Goal: Task Accomplishment & Management: Use online tool/utility

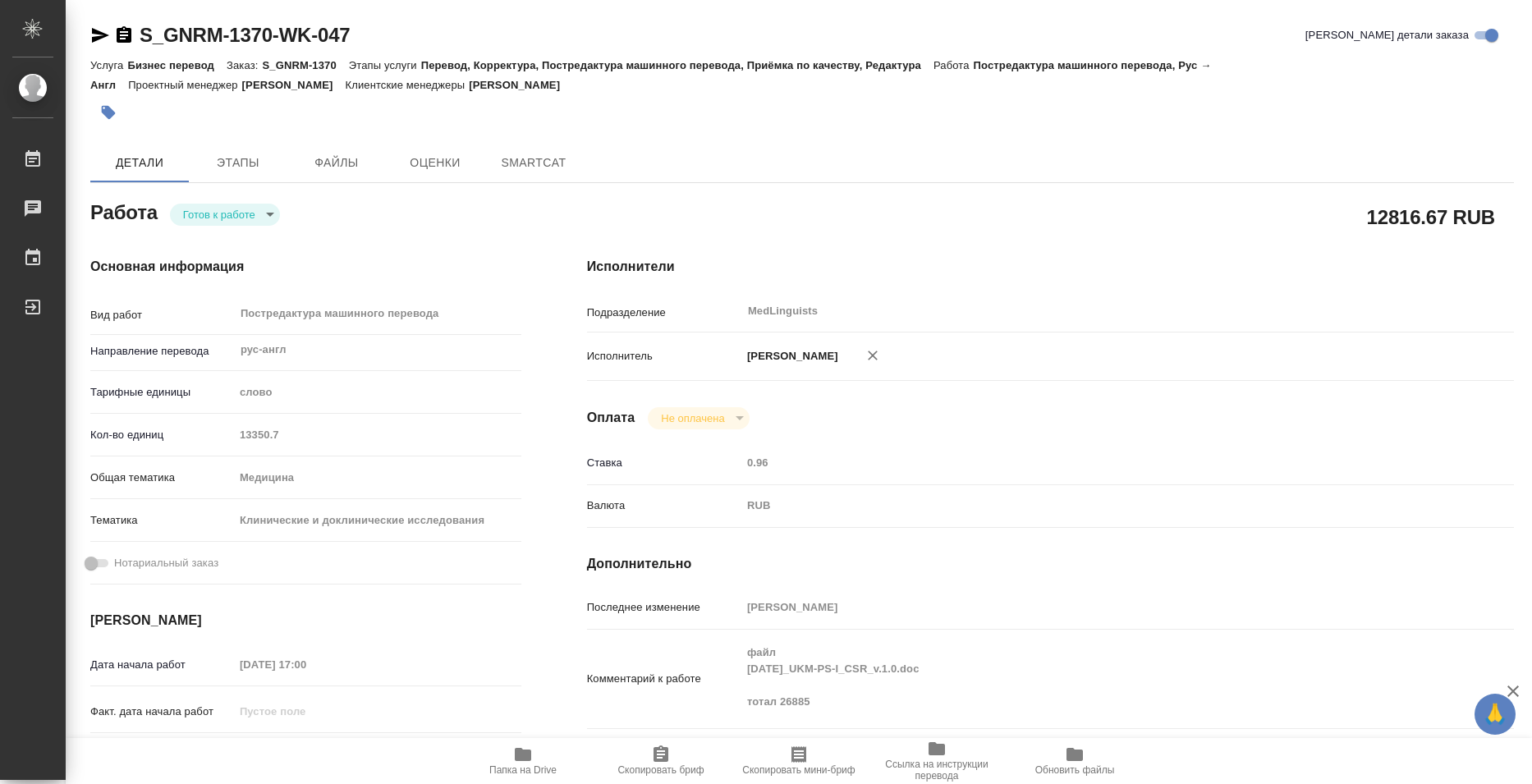
type textarea "x"
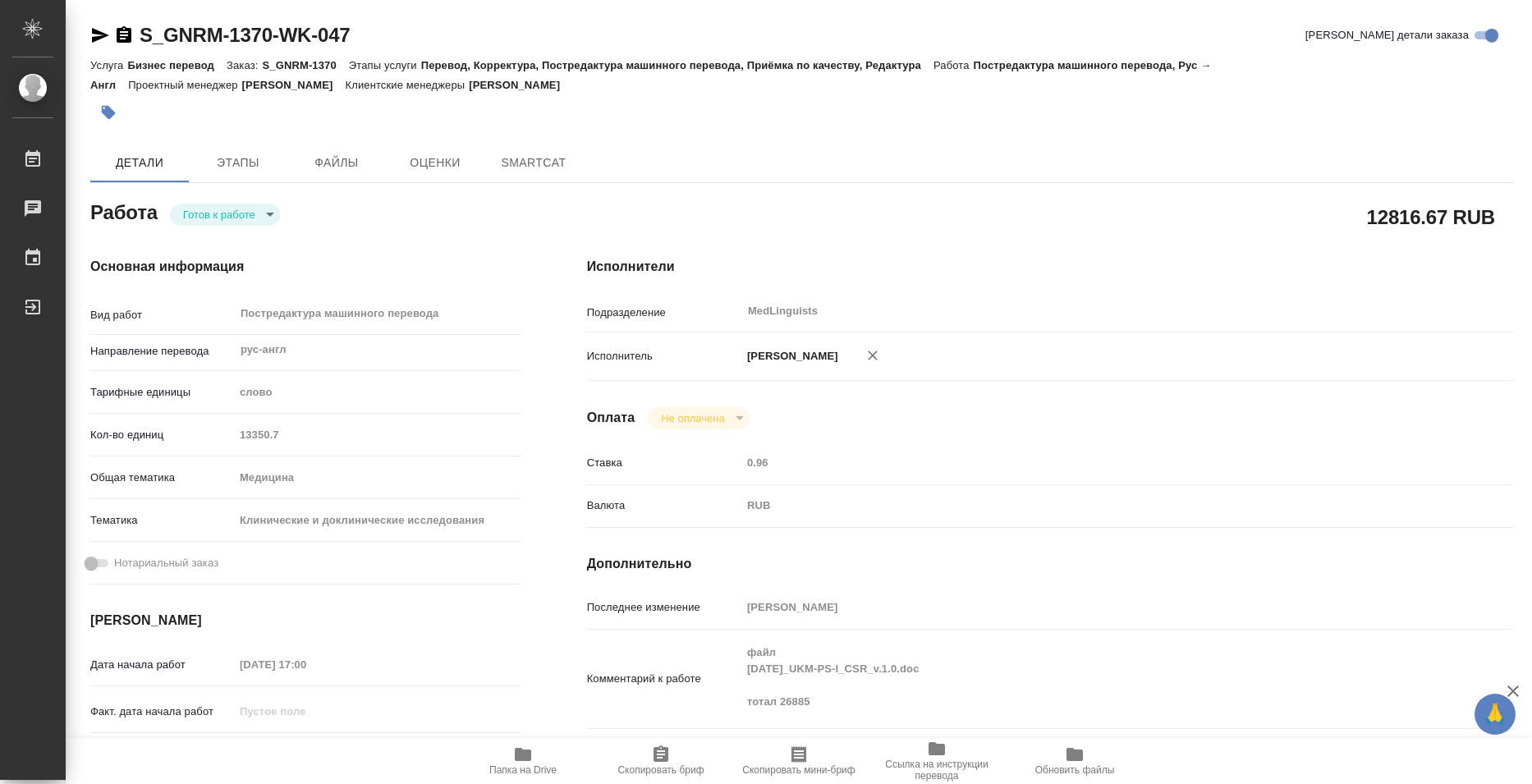
type textarea "x"
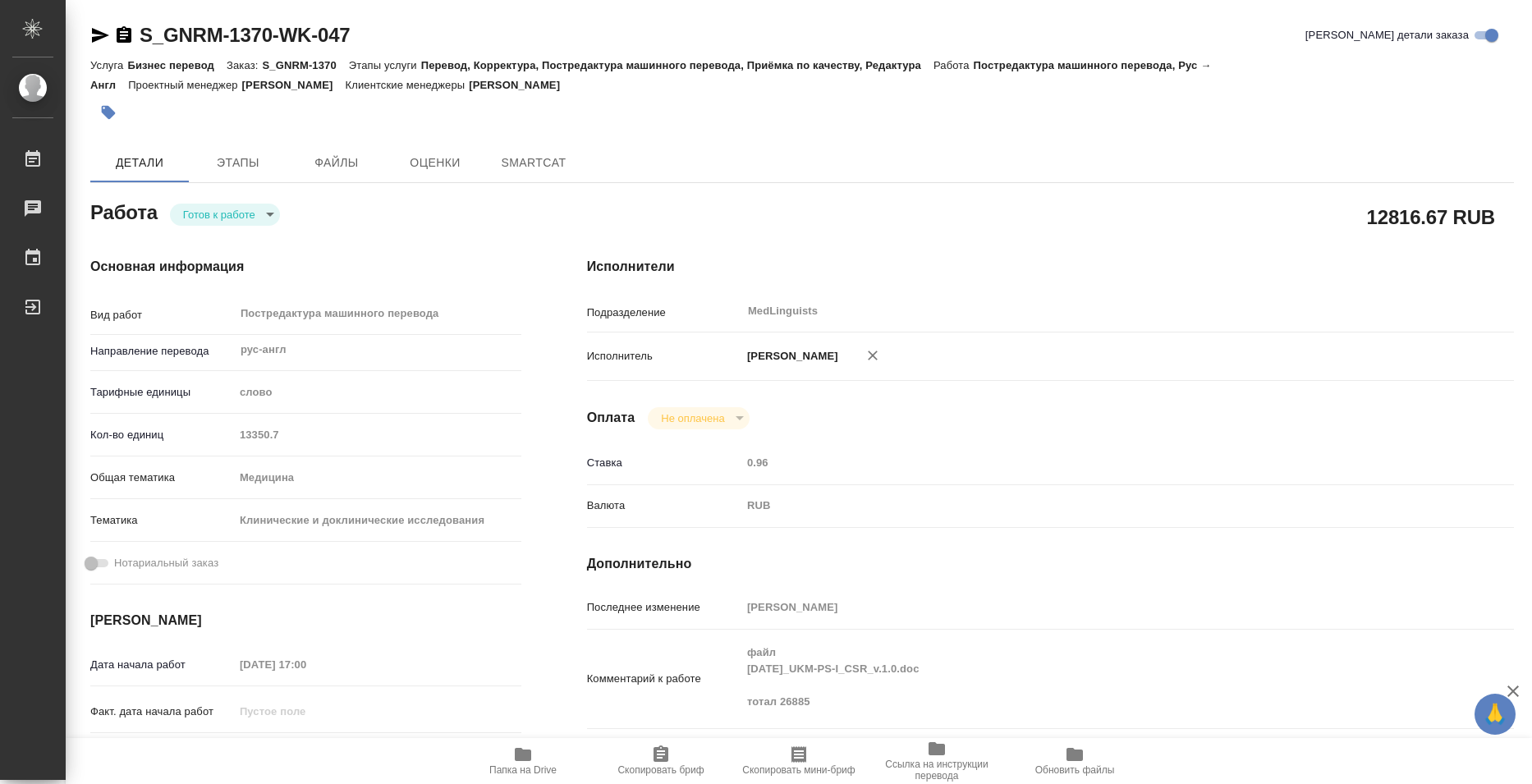
type textarea "x"
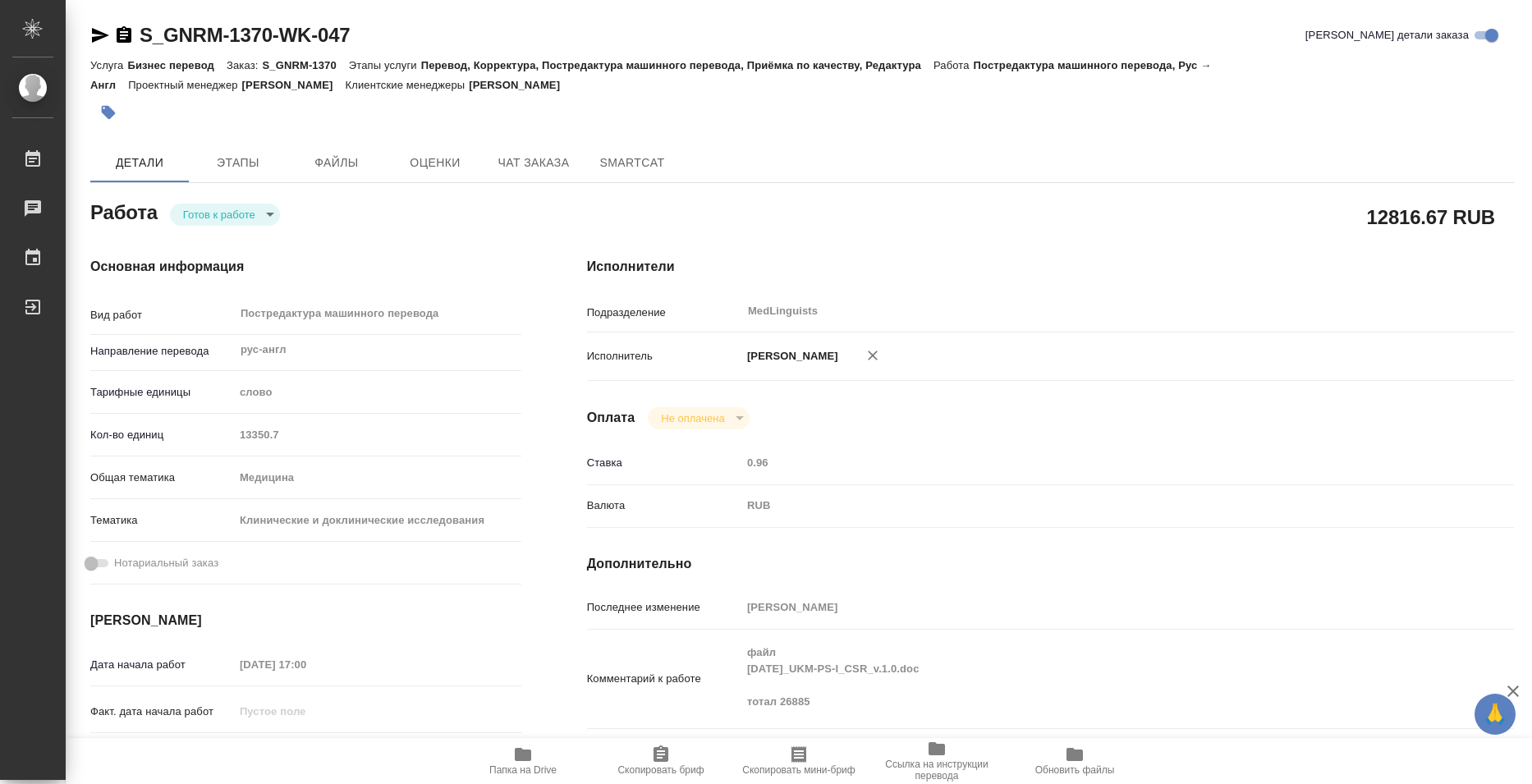
type textarea "x"
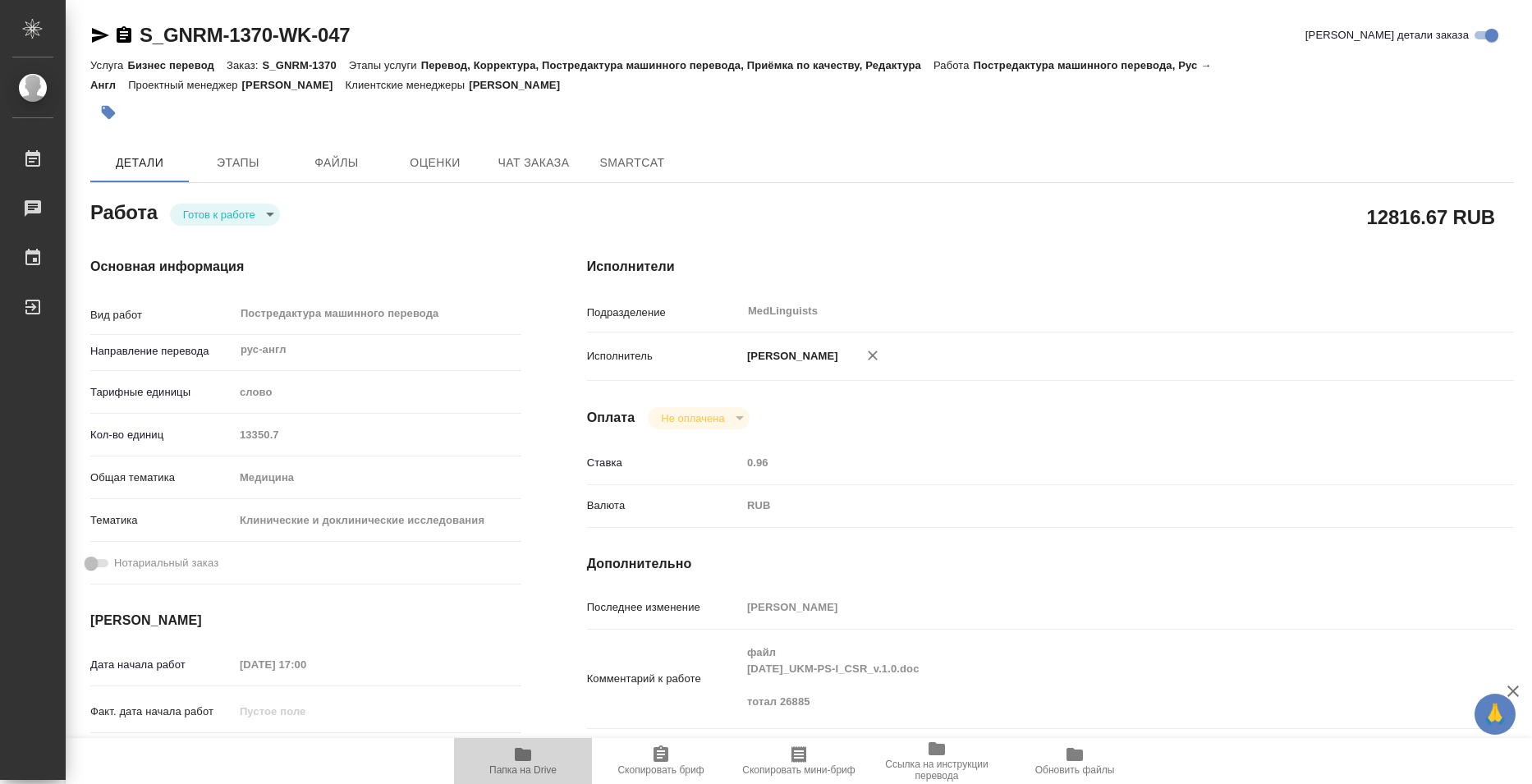
click at [520, 759] on icon "button" at bounding box center [523, 753] width 17 height 13
type textarea "x"
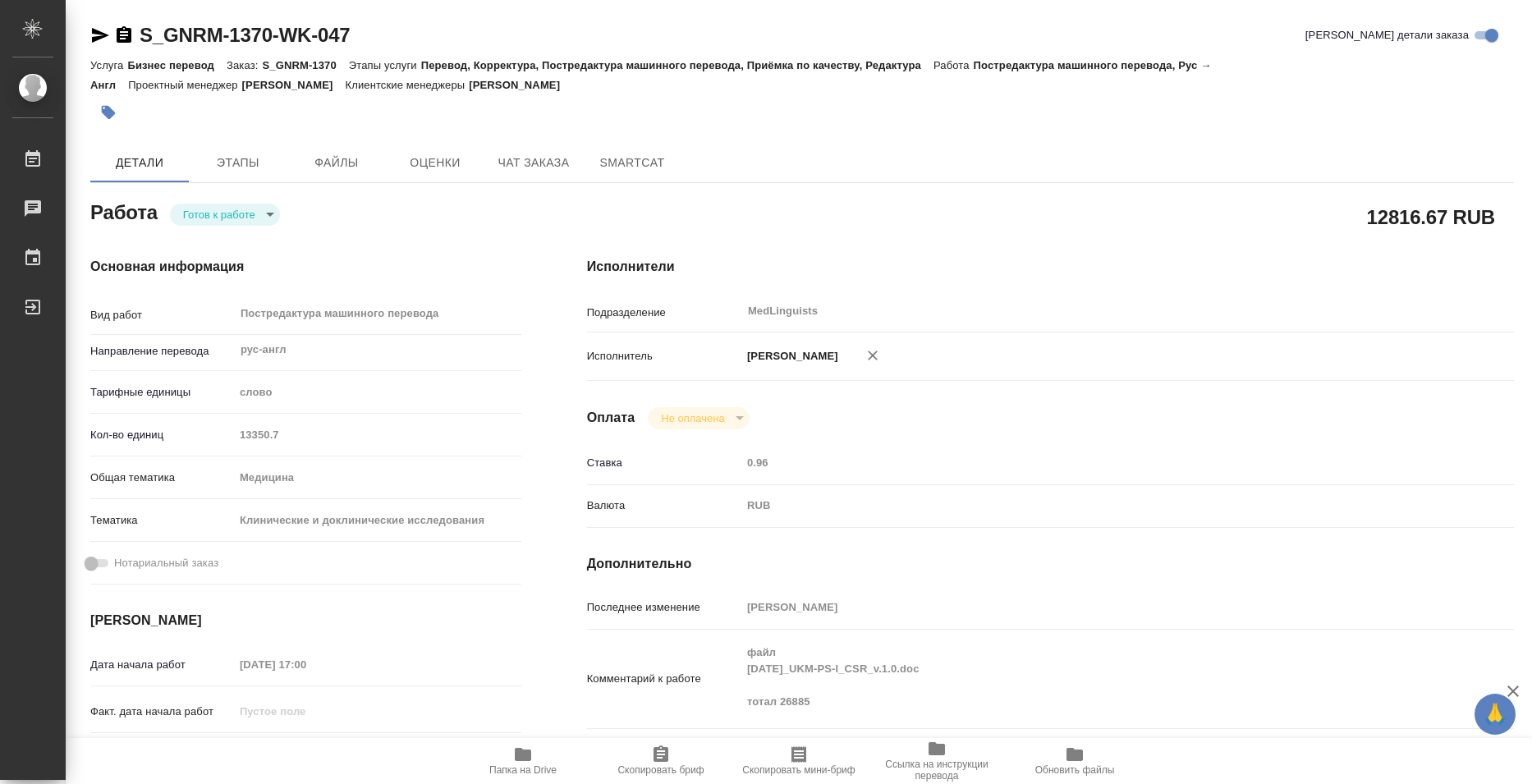
type textarea "x"
click at [190, 217] on body "🙏 .cls-1 fill:#fff; AWATERA Bazyuk [PERSON_NAME] 0 Чаты График Выйти S_GNRM-137…" at bounding box center [766, 392] width 1532 height 784
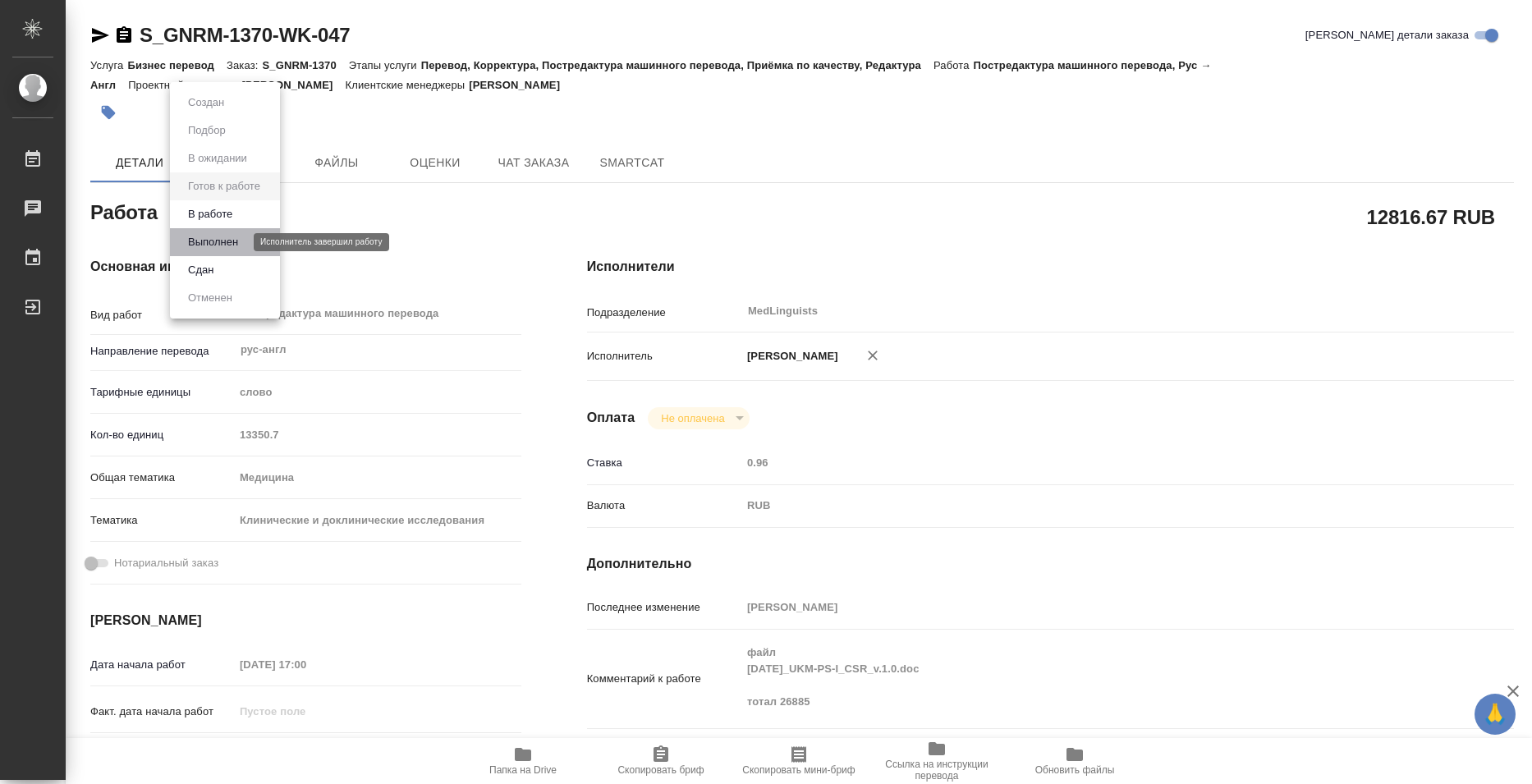
click at [195, 243] on button "Выполнен" at bounding box center [213, 242] width 60 height 18
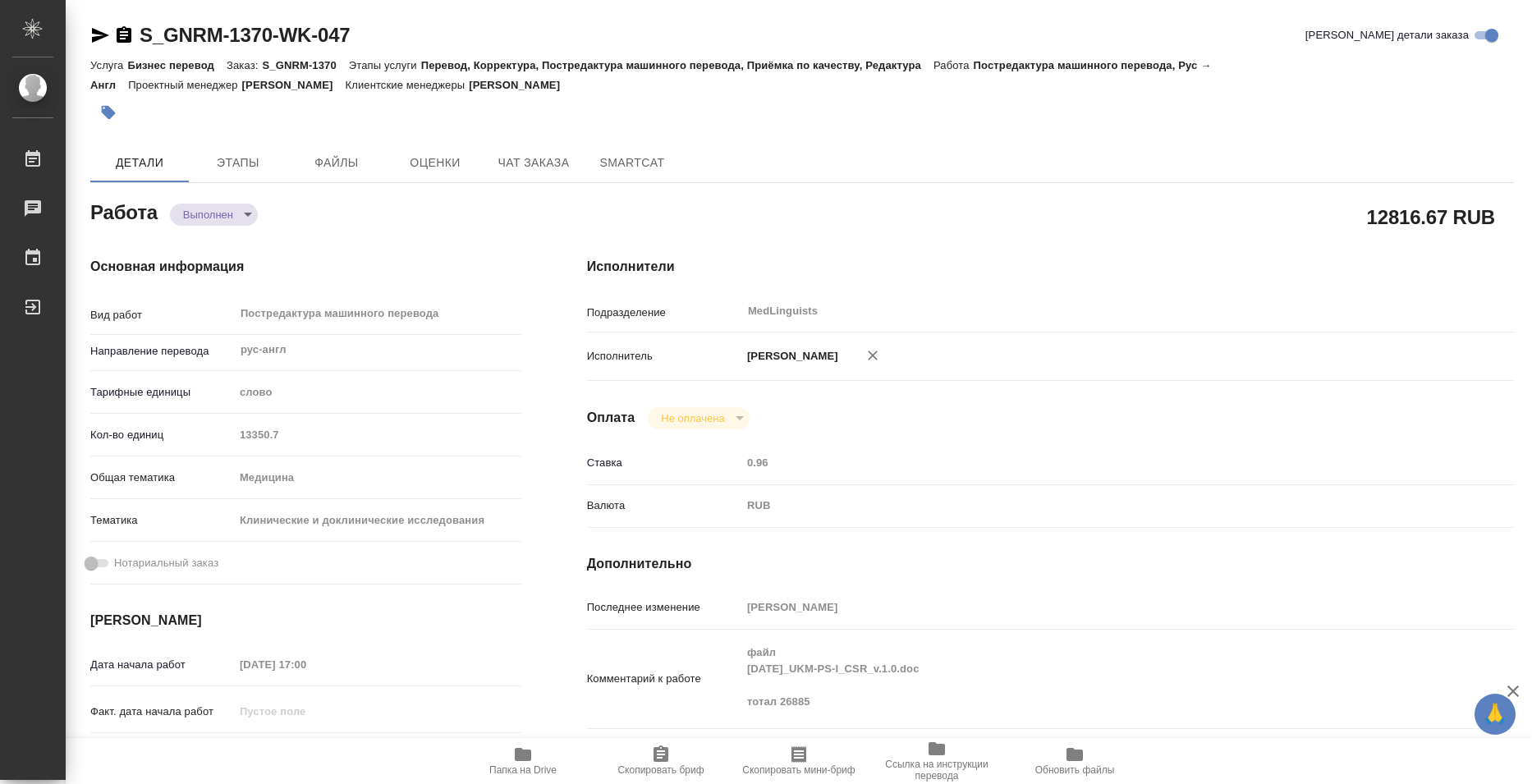
type textarea "x"
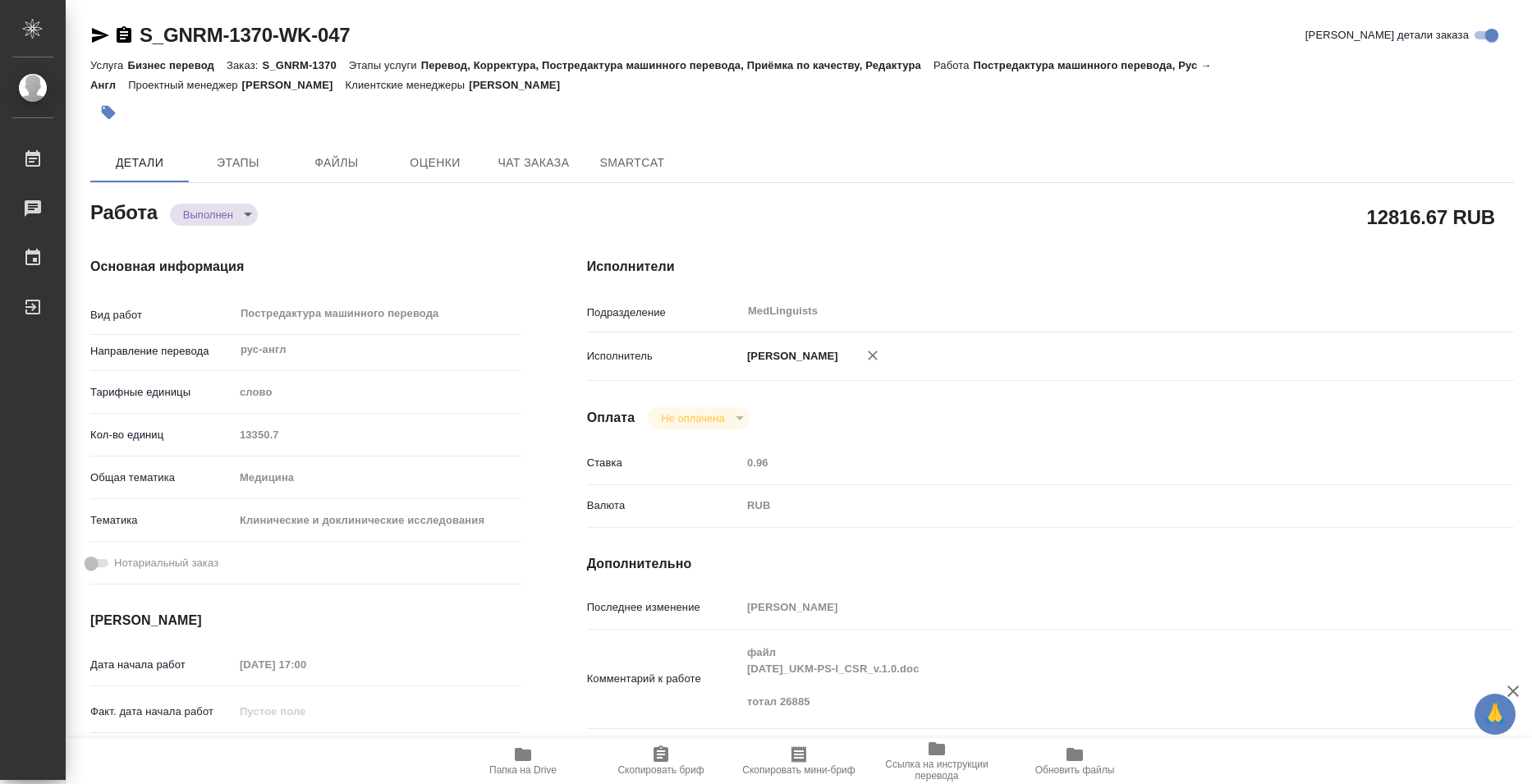
type textarea "x"
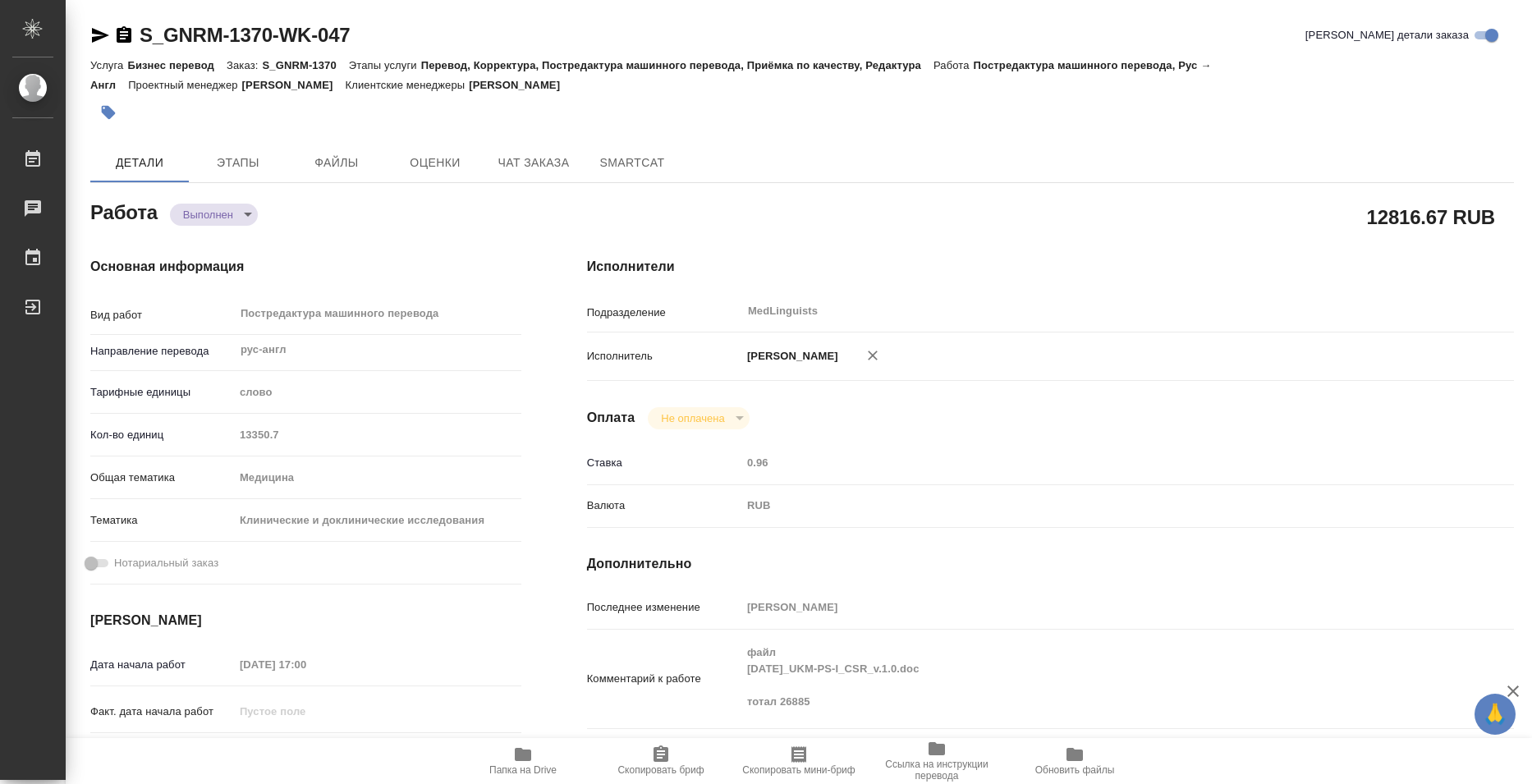
type textarea "x"
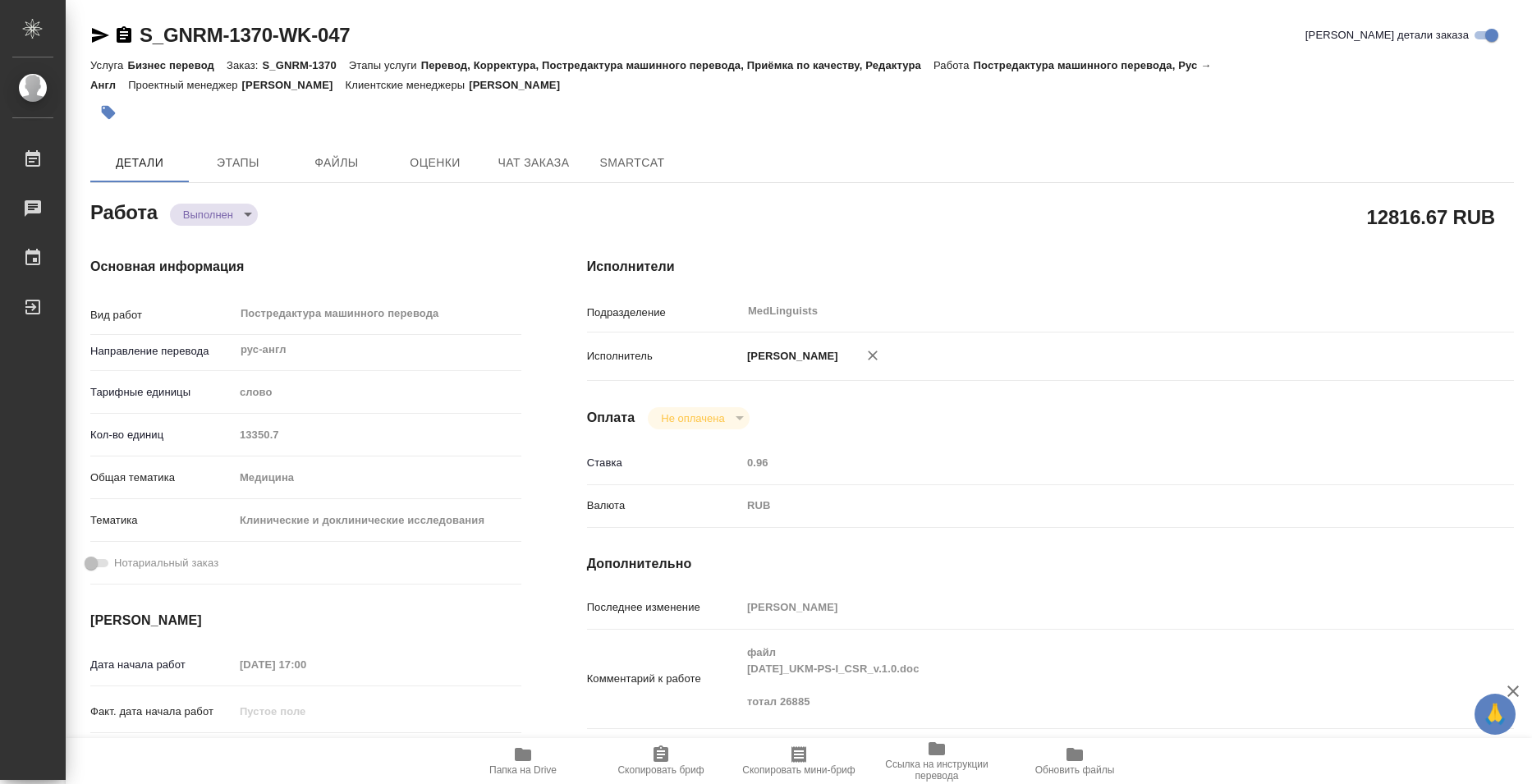
type textarea "x"
